Goal: Browse casually: Explore the website without a specific task or goal

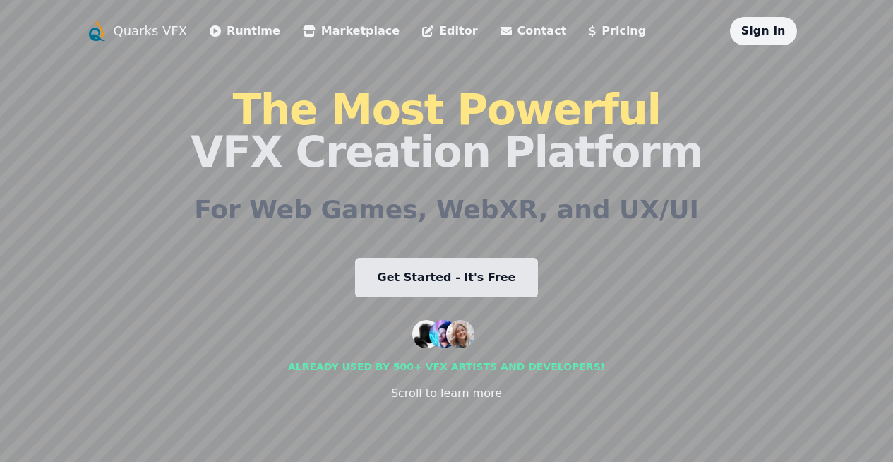
click at [458, 282] on link "Get Started - It's Free" at bounding box center [447, 278] width 184 height 40
click at [589, 33] on link "Pricing" at bounding box center [617, 31] width 57 height 17
click at [303, 32] on link "Marketplace" at bounding box center [351, 31] width 97 height 17
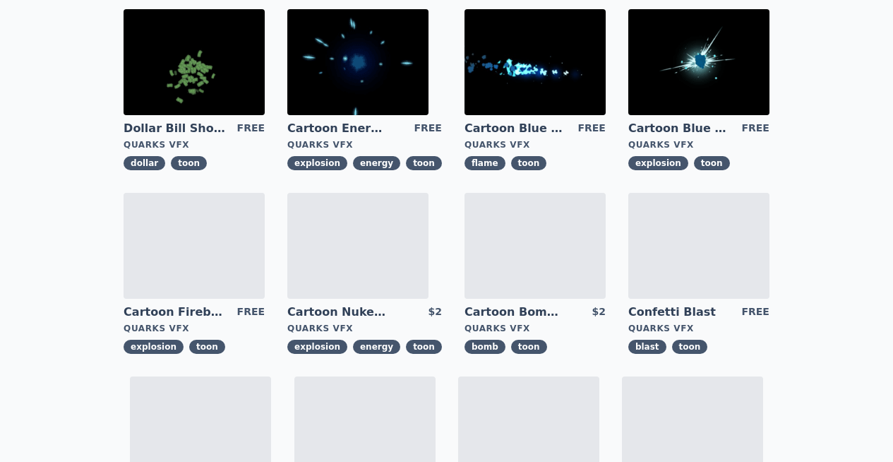
scroll to position [479, 0]
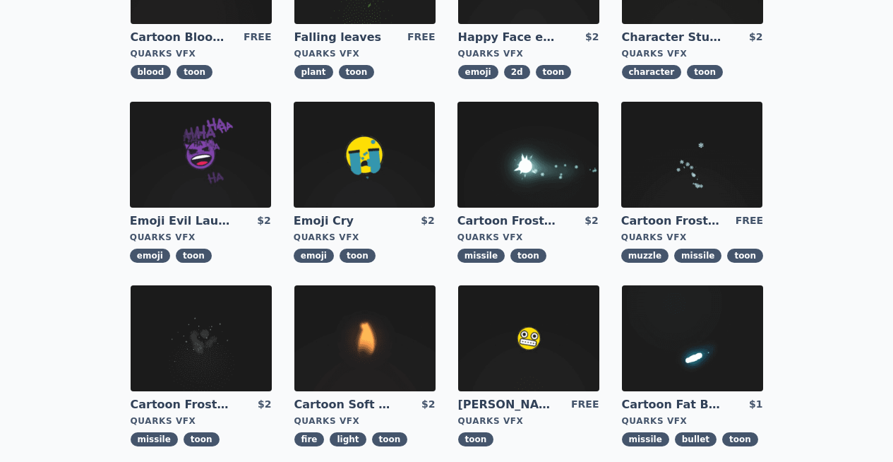
scroll to position [398, 0]
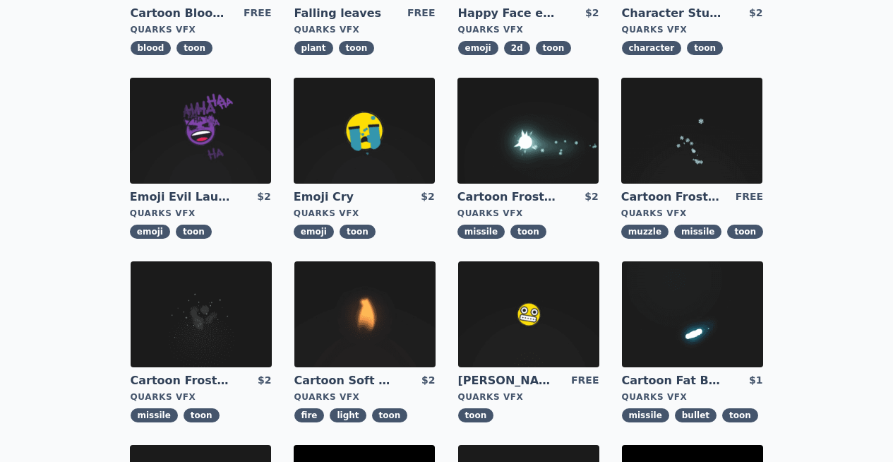
click at [436, 261] on img at bounding box center [364, 314] width 141 height 106
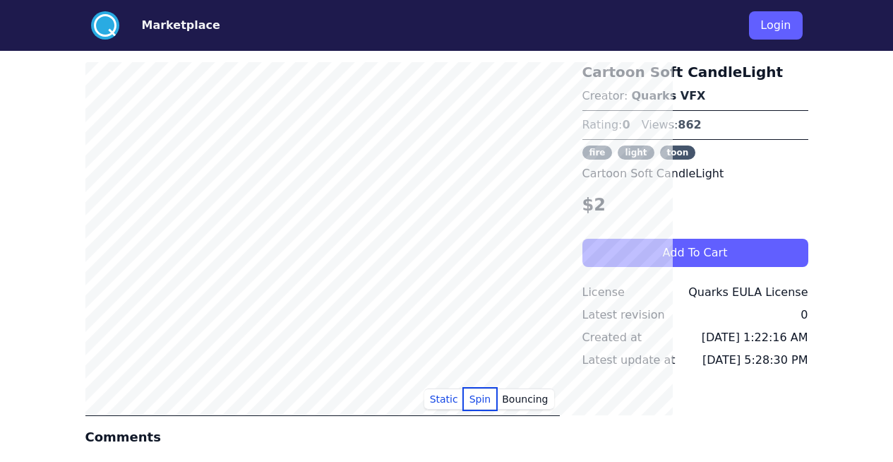
click at [497, 404] on button "Spin" at bounding box center [480, 398] width 33 height 21
click at [552, 403] on button "Bouncing" at bounding box center [524, 398] width 57 height 21
click at [464, 402] on button "Static" at bounding box center [444, 398] width 40 height 21
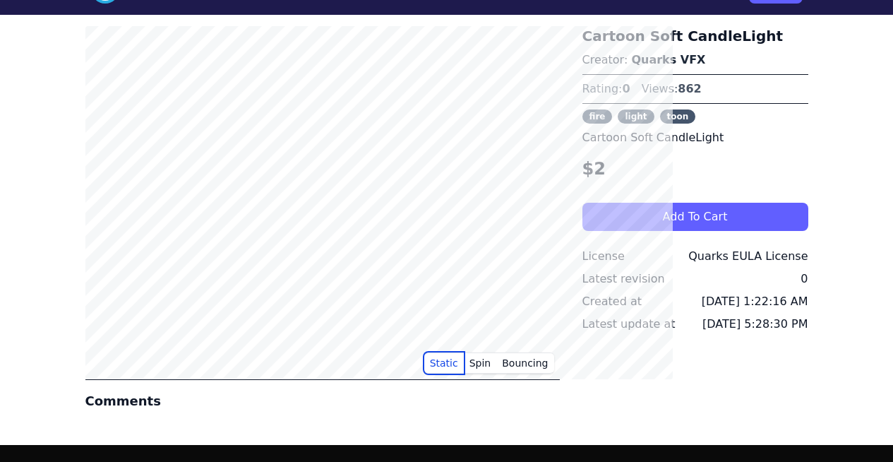
scroll to position [7, 0]
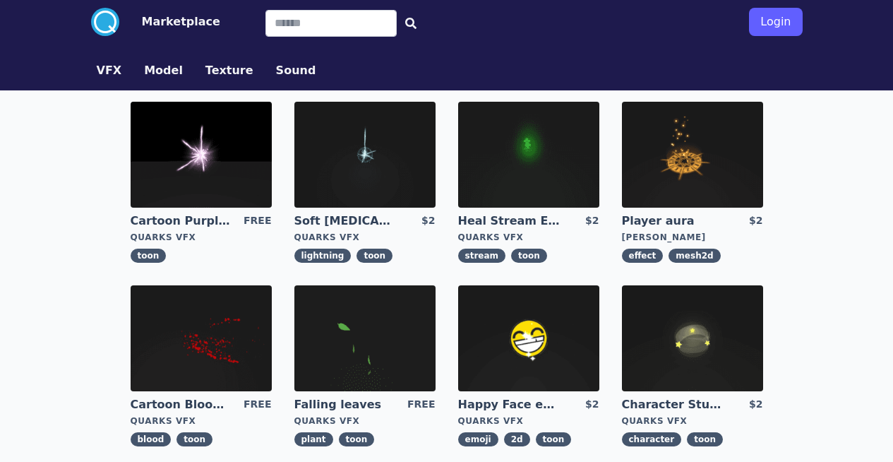
click at [458, 354] on img at bounding box center [528, 338] width 141 height 106
